Goal: Task Accomplishment & Management: Manage account settings

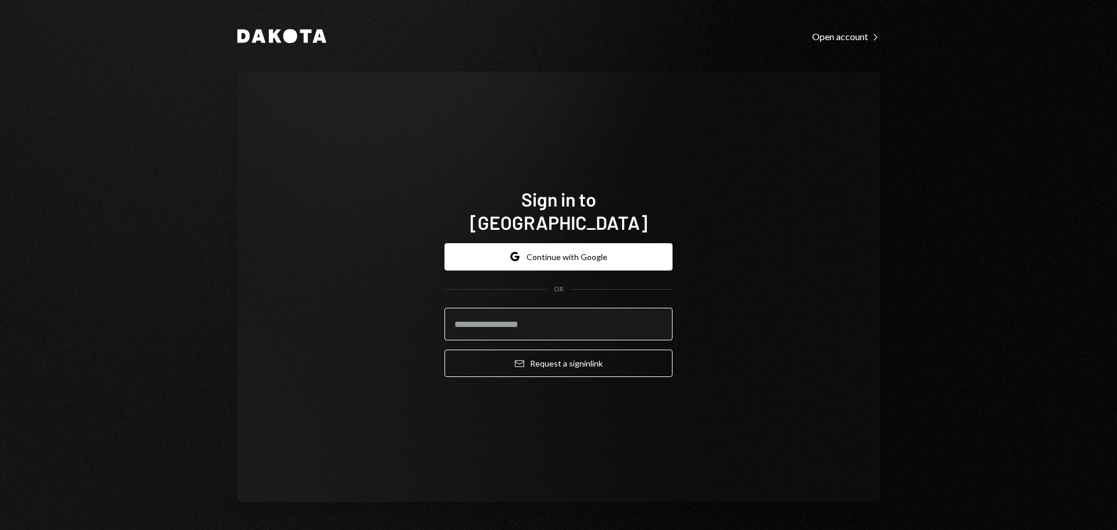
click at [540, 314] on input "email" at bounding box center [558, 324] width 228 height 33
drag, startPoint x: 1050, startPoint y: 99, endPoint x: 919, endPoint y: 151, distance: 140.9
click at [1047, 100] on div "Dakota Open account Right Caret Sign in to [GEOGRAPHIC_DATA] Google Continue wi…" at bounding box center [558, 265] width 1117 height 530
click at [603, 319] on input "email" at bounding box center [558, 324] width 228 height 33
type input "**********"
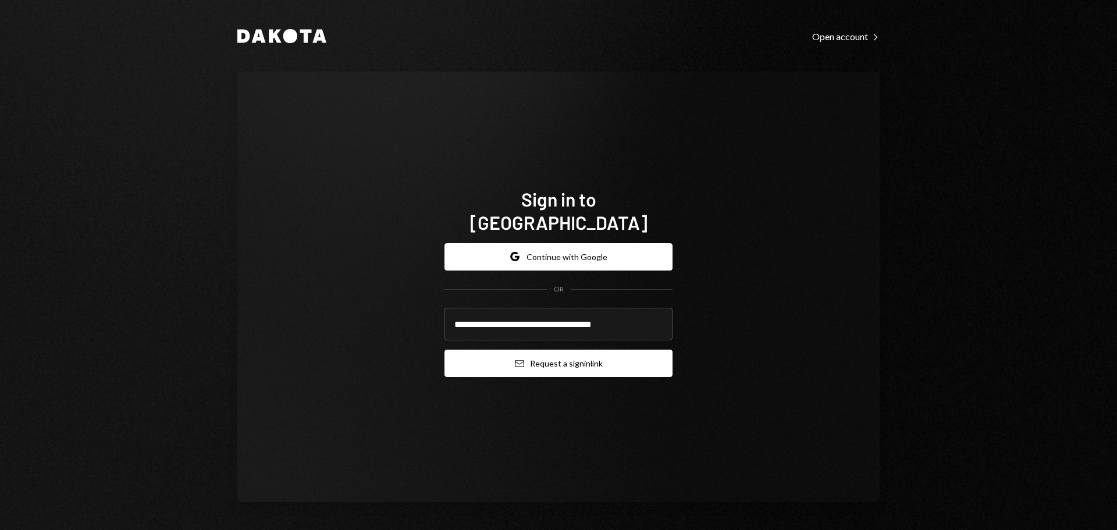
click at [605, 364] on button "Email Request a sign in link" at bounding box center [558, 363] width 228 height 27
